Goal: Information Seeking & Learning: Learn about a topic

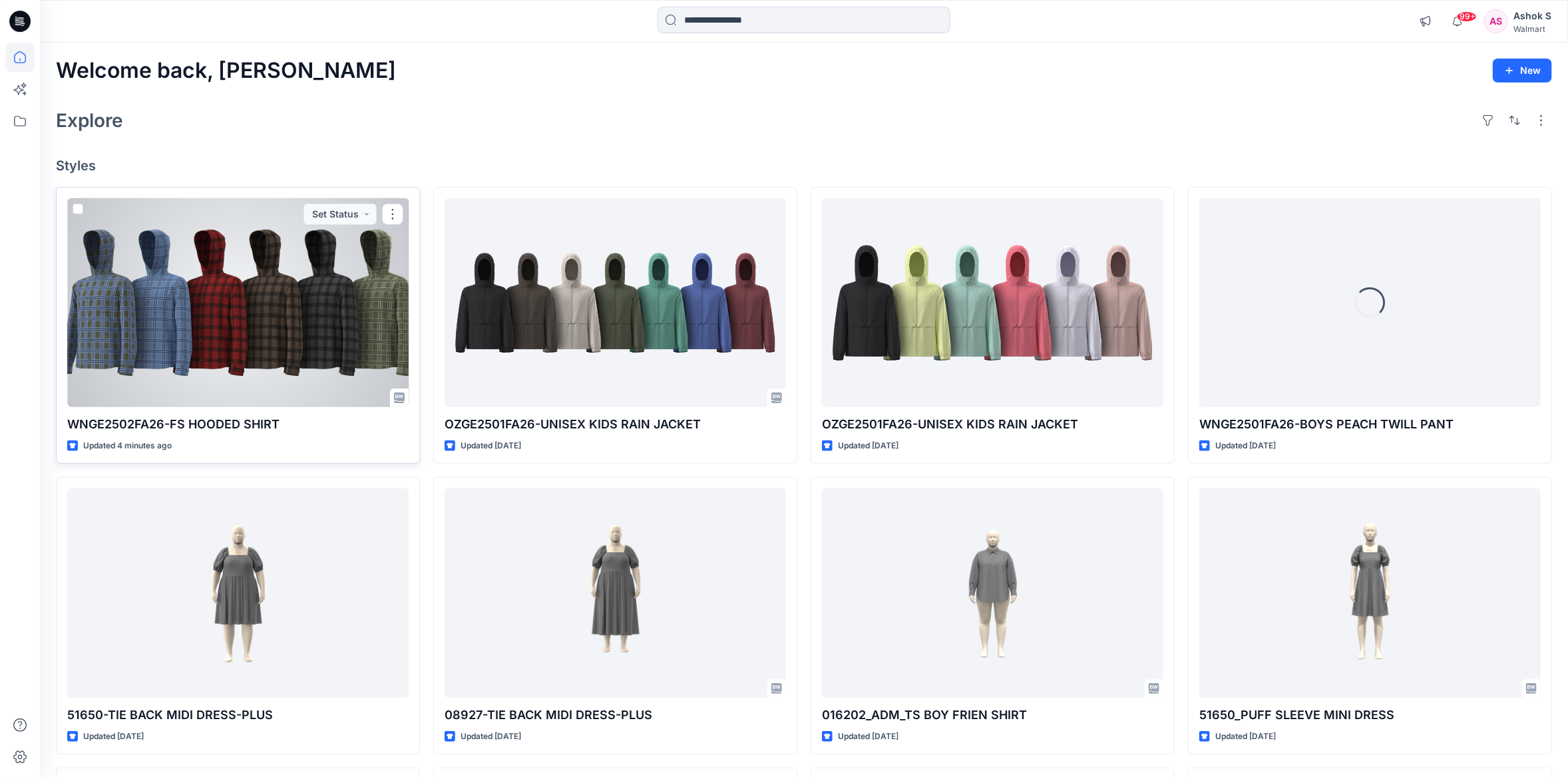
click at [272, 282] on div at bounding box center [238, 302] width 342 height 209
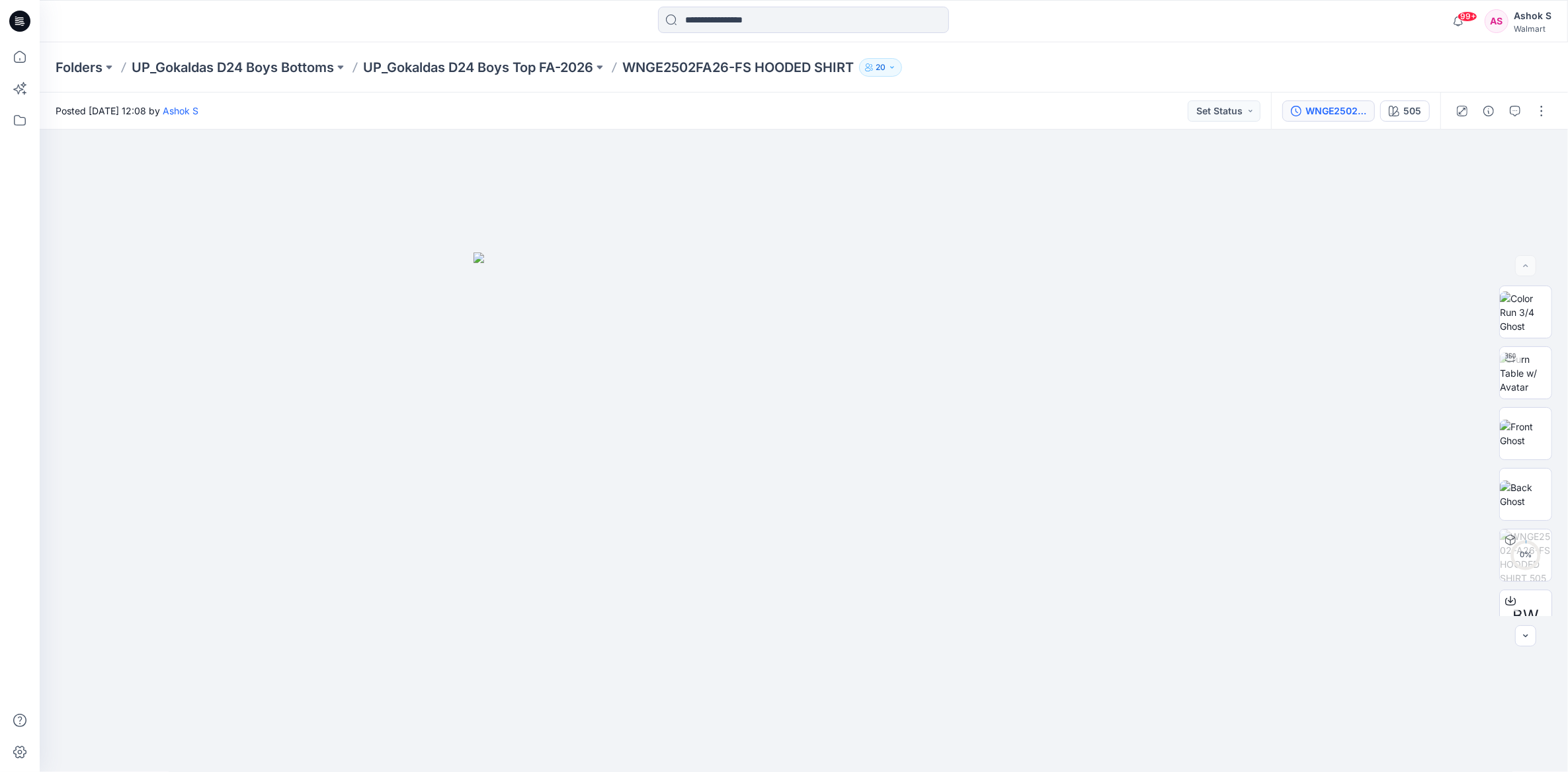
click at [1318, 112] on div "WNGE2502FA26-FS HOODED SHIRT" at bounding box center [1336, 111] width 61 height 15
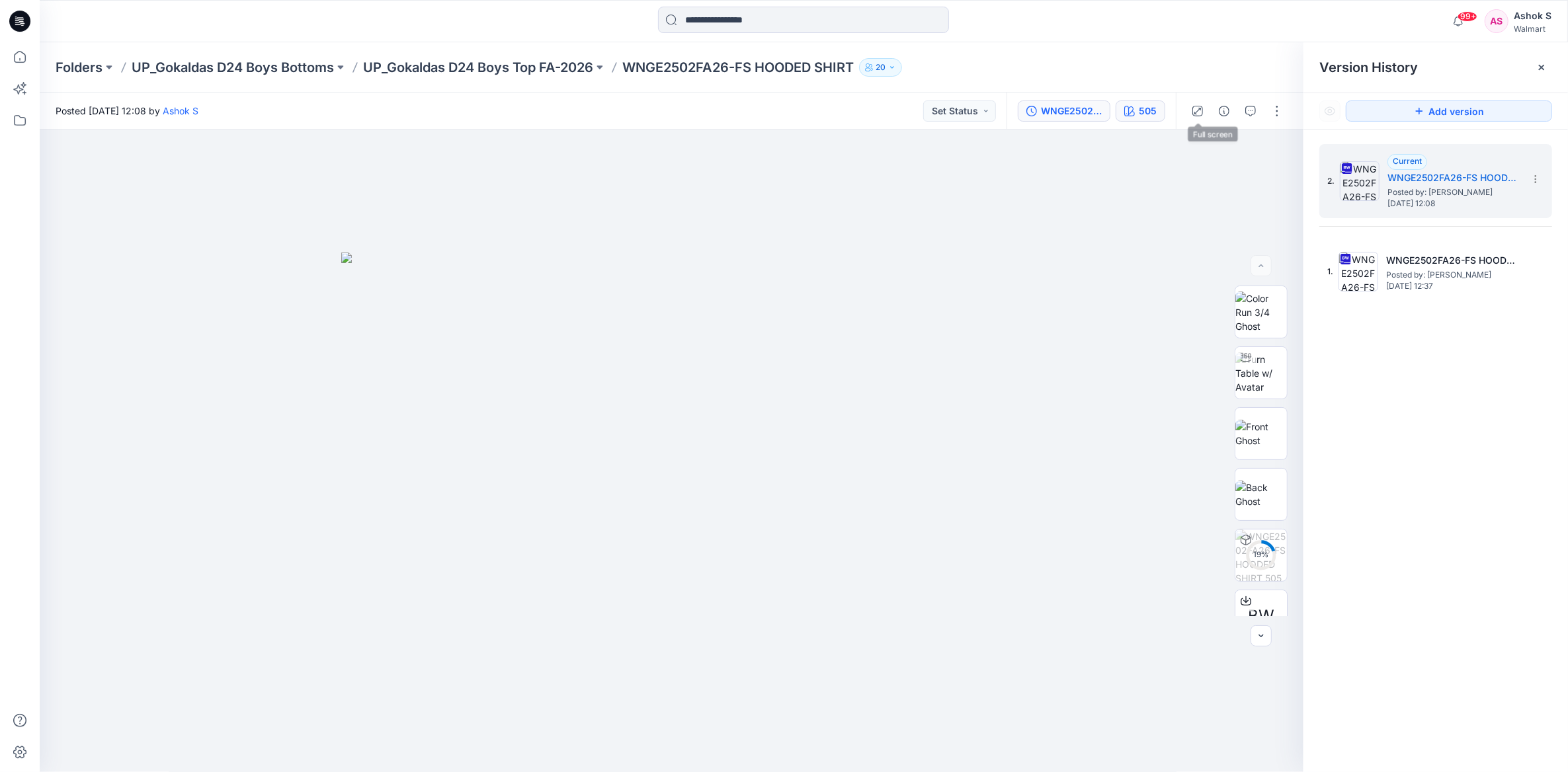
click at [1153, 109] on div "505" at bounding box center [1148, 111] width 18 height 15
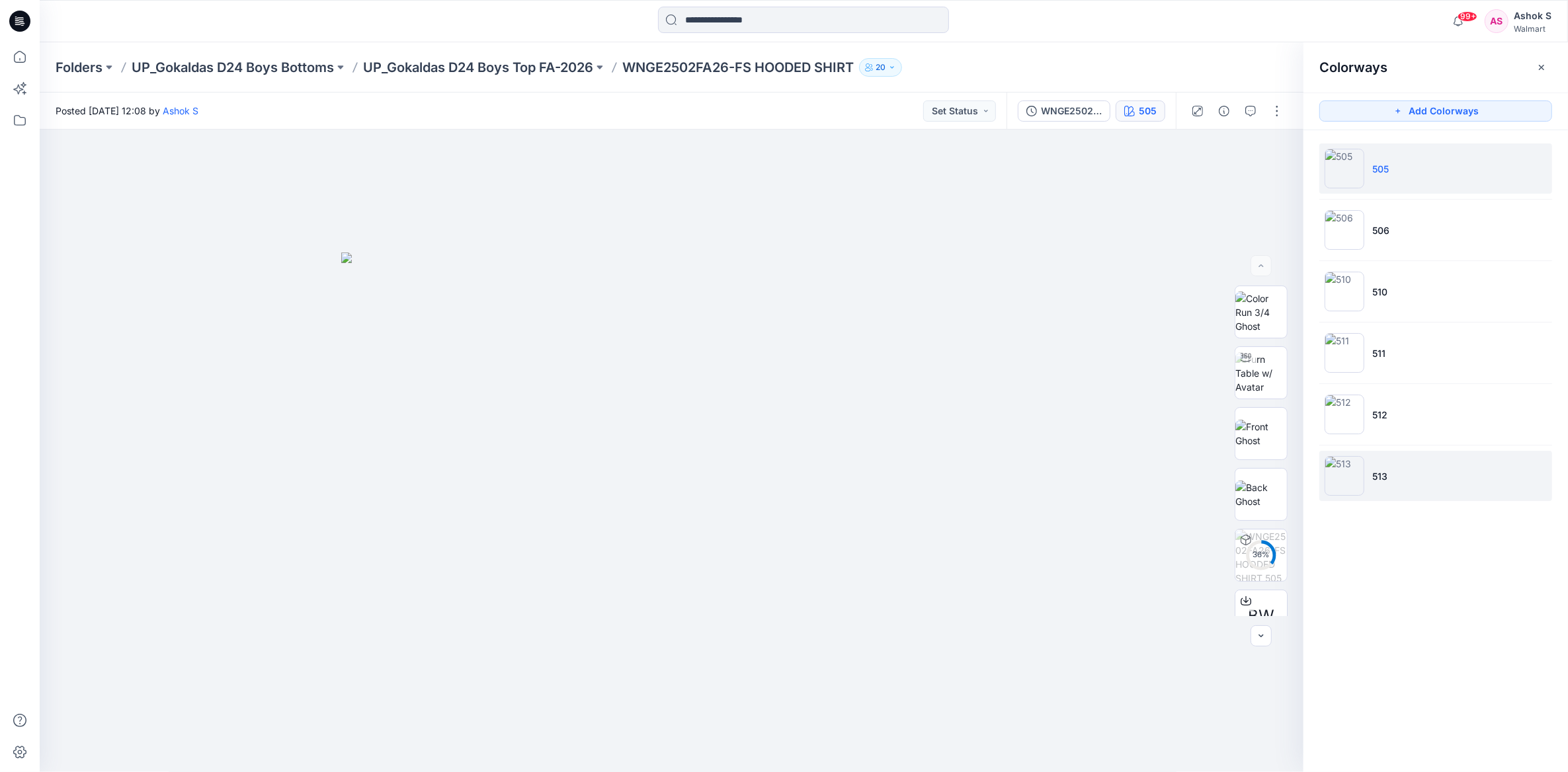
click at [1328, 477] on img at bounding box center [1344, 476] width 40 height 40
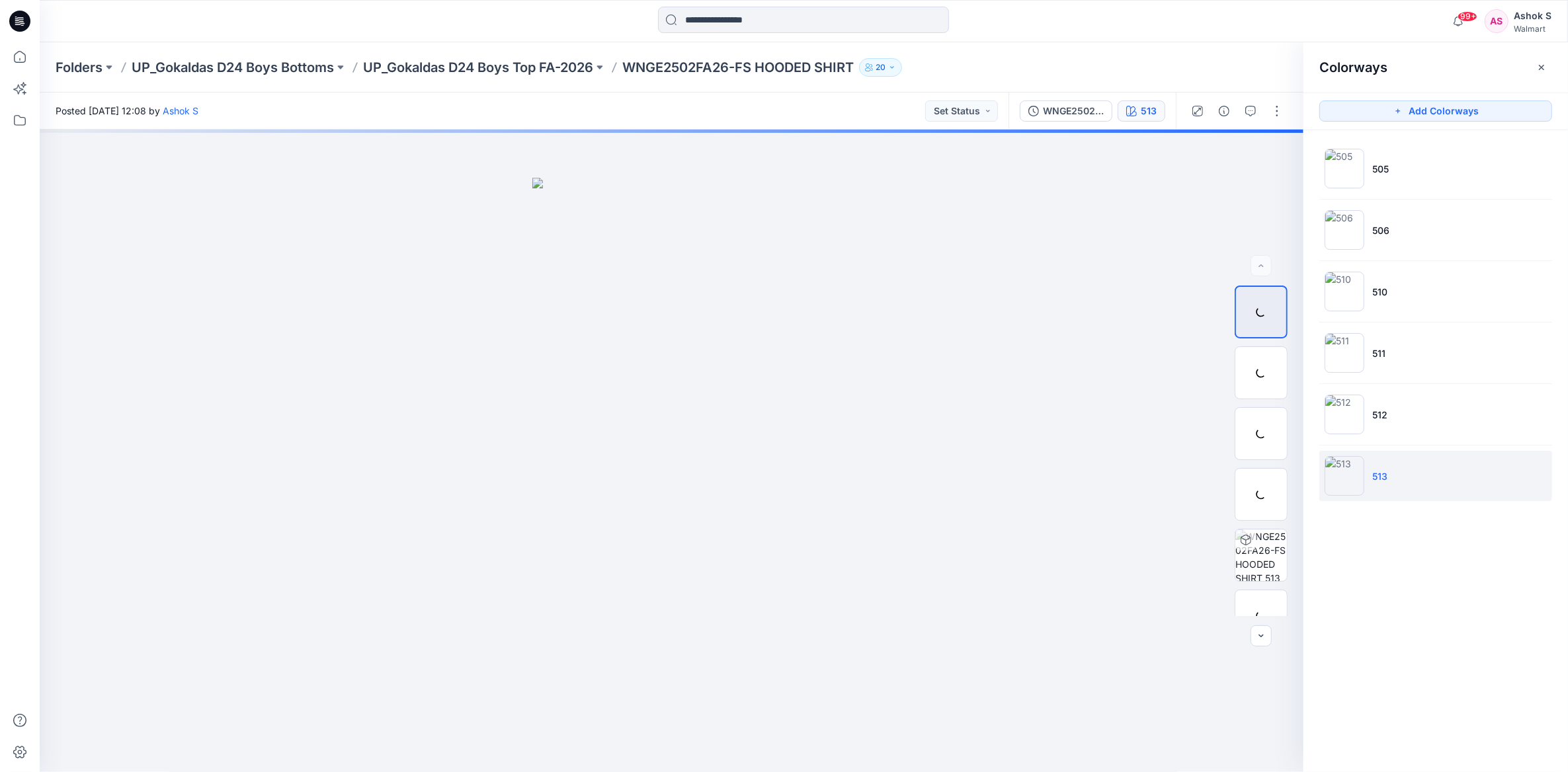
click at [1361, 479] on img at bounding box center [1344, 476] width 40 height 40
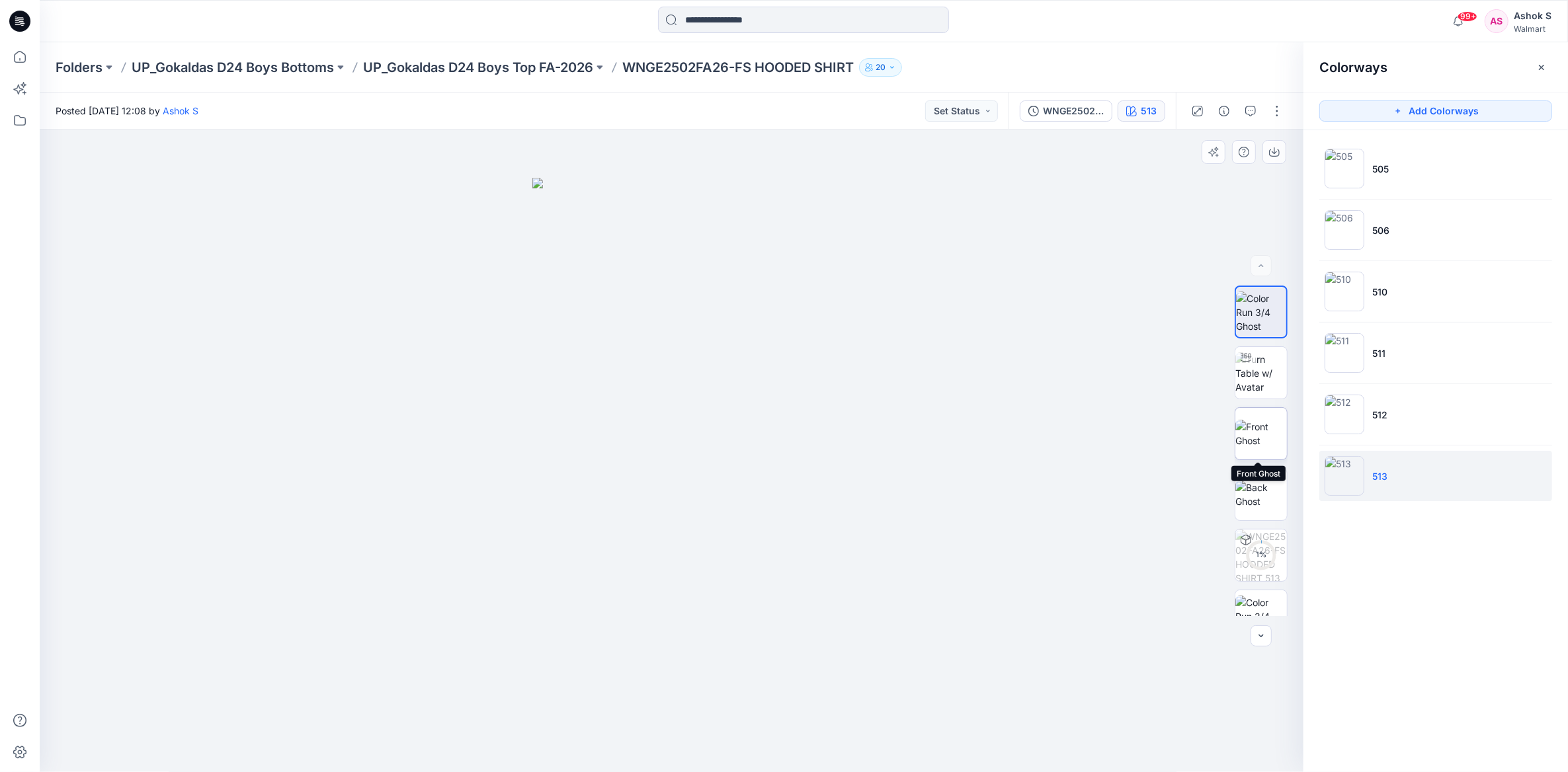
click at [1250, 438] on img at bounding box center [1261, 433] width 51 height 28
click at [815, 326] on img at bounding box center [672, 476] width 303 height 591
click at [1257, 377] on img at bounding box center [1261, 373] width 51 height 41
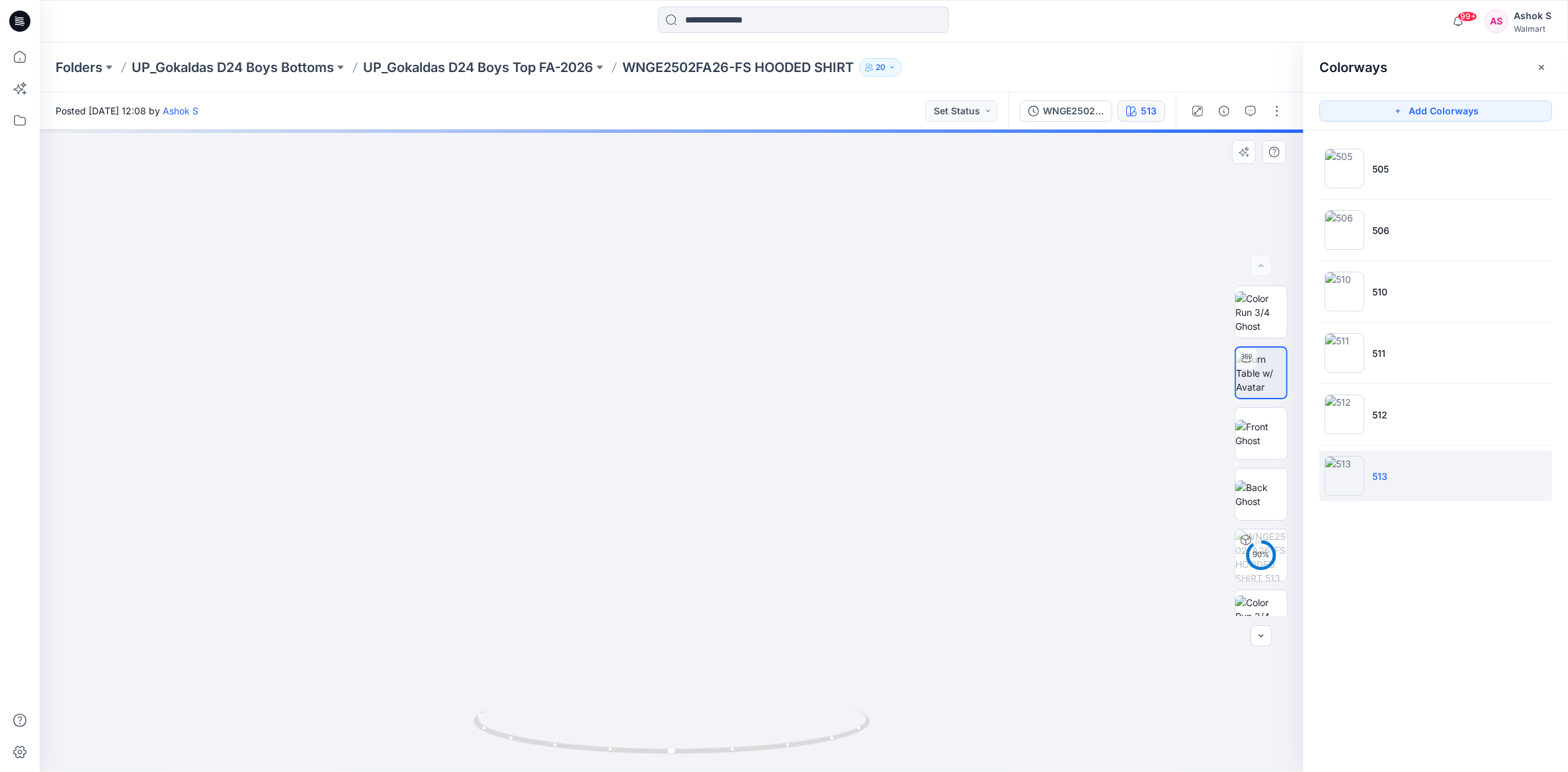
drag, startPoint x: 639, startPoint y: 329, endPoint x: 598, endPoint y: 645, distance: 318.6
click at [598, 645] on img at bounding box center [630, 86] width 2709 height 1372
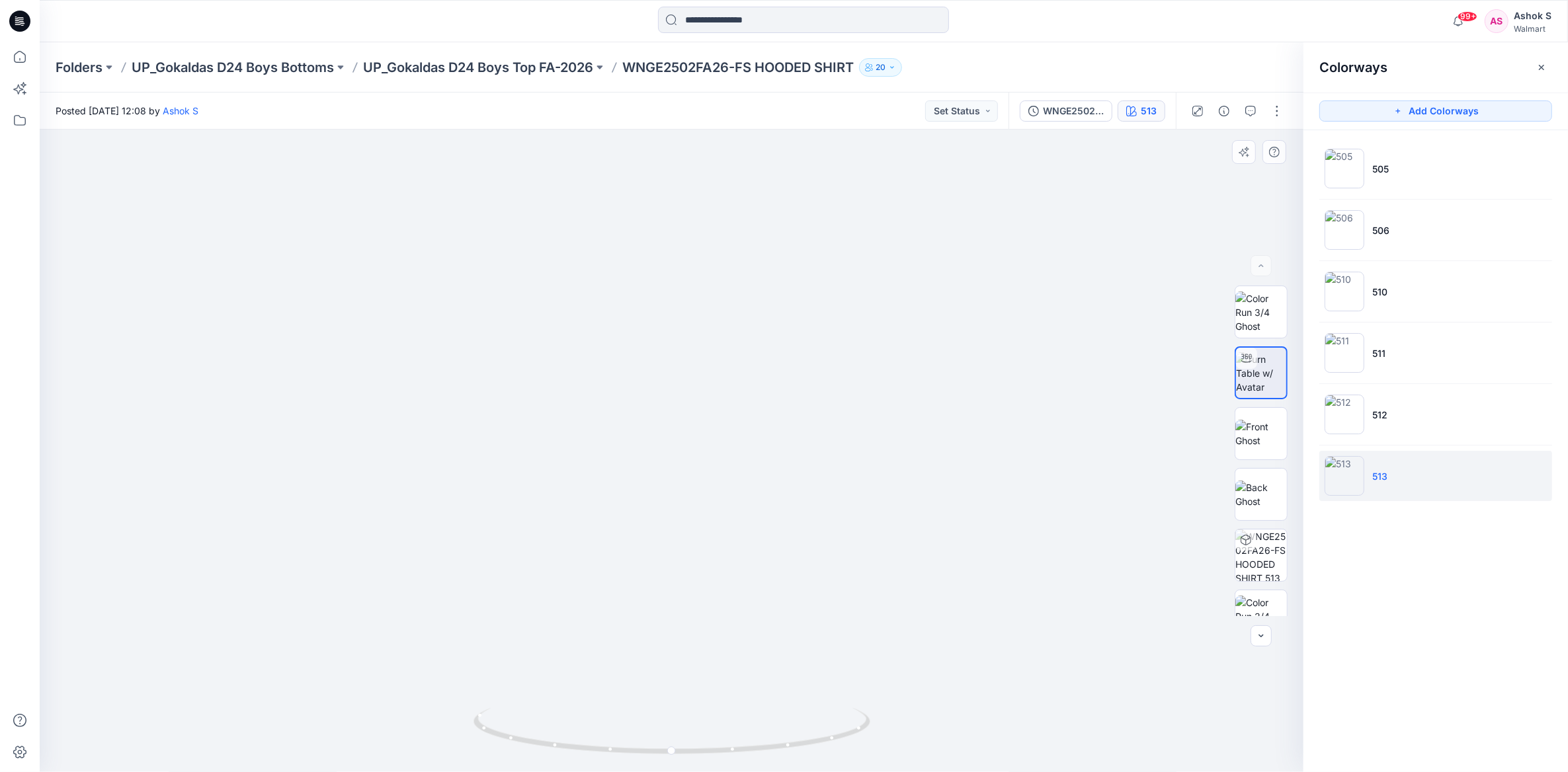
drag, startPoint x: 618, startPoint y: 514, endPoint x: 618, endPoint y: 645, distance: 131.0
click at [618, 645] on img at bounding box center [631, 158] width 2709 height 1229
click at [763, 59] on p "WNGE2502FA26-FS HOODED SHIRT" at bounding box center [738, 67] width 231 height 18
click at [568, 59] on p "UP_Gokaldas D24 Boys Top FA-2026" at bounding box center [478, 67] width 230 height 18
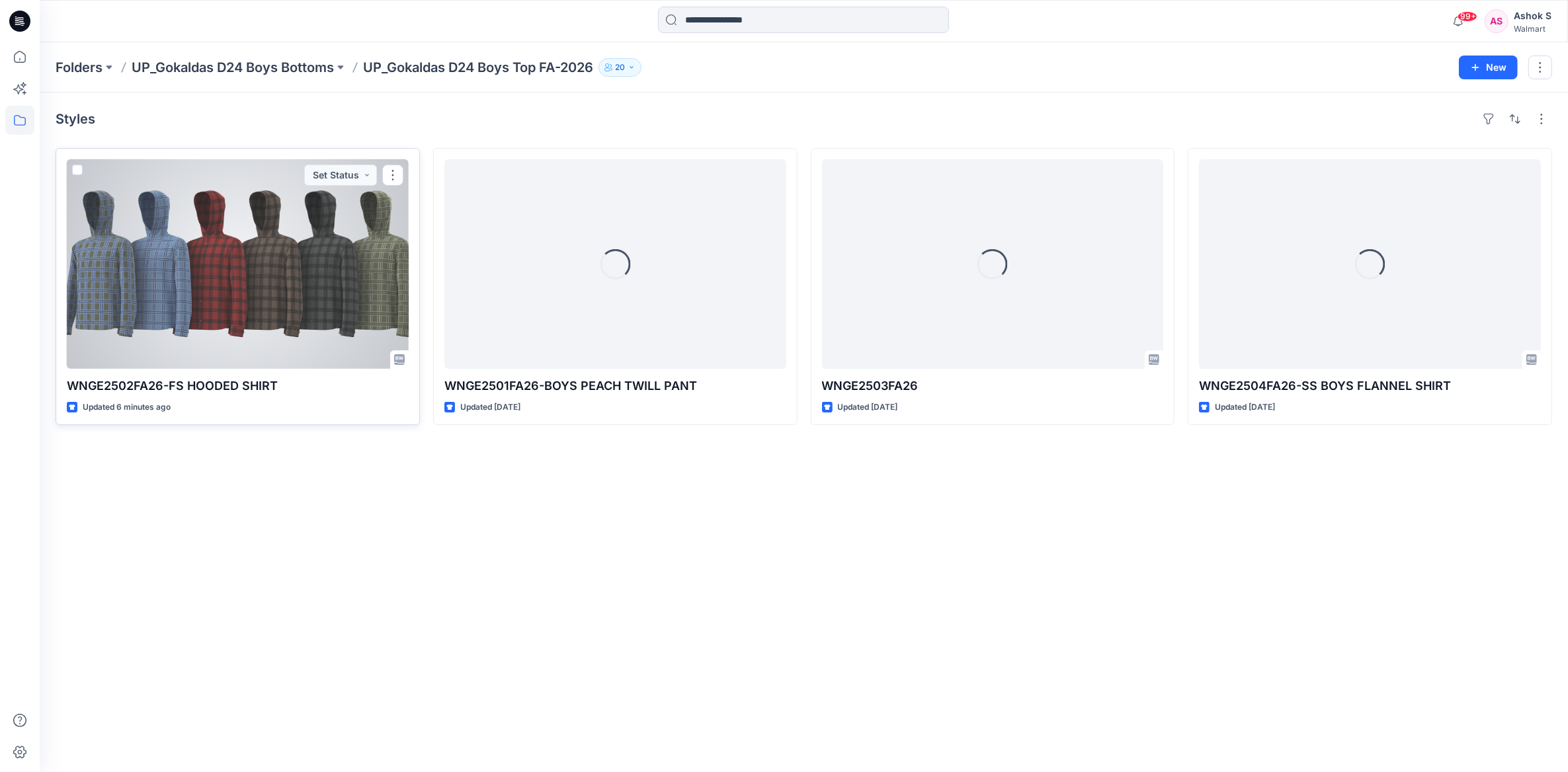
click at [301, 263] on div at bounding box center [238, 264] width 342 height 210
